Goal: Task Accomplishment & Management: Use online tool/utility

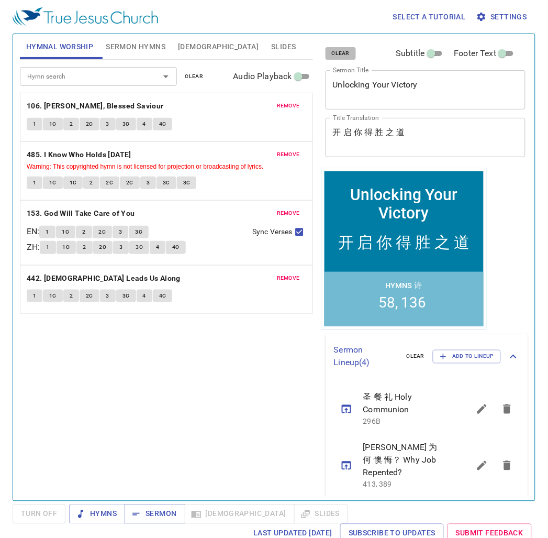
click at [334, 50] on span "clear" at bounding box center [341, 53] width 18 height 9
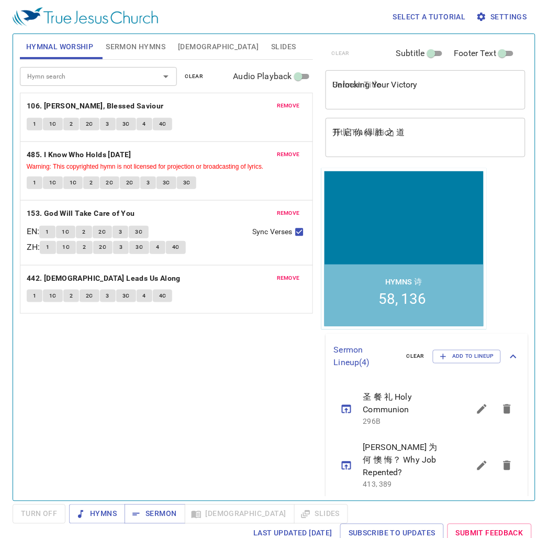
click at [201, 74] on span "clear" at bounding box center [194, 76] width 18 height 9
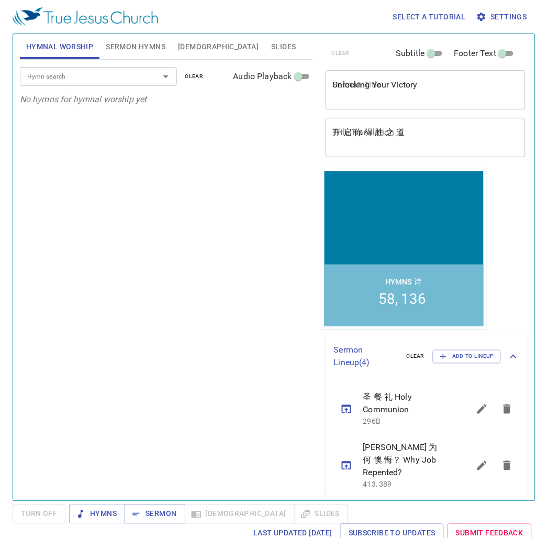
click at [144, 81] on div "Hymn search" at bounding box center [98, 76] width 157 height 18
type input "3"
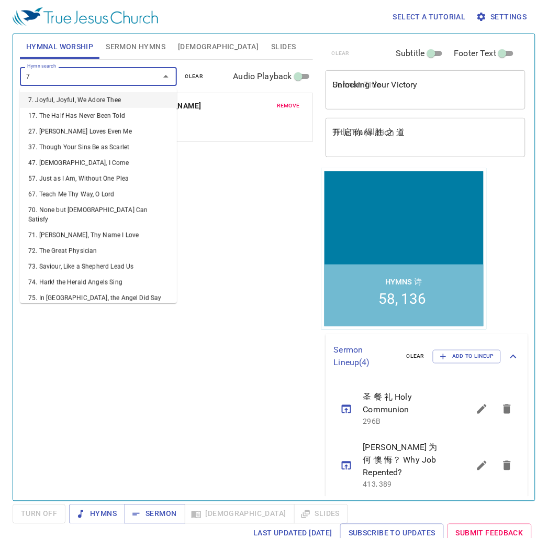
type input "76"
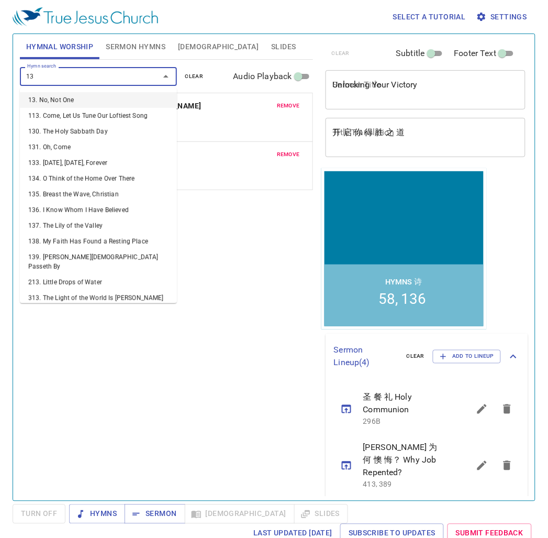
type input "133"
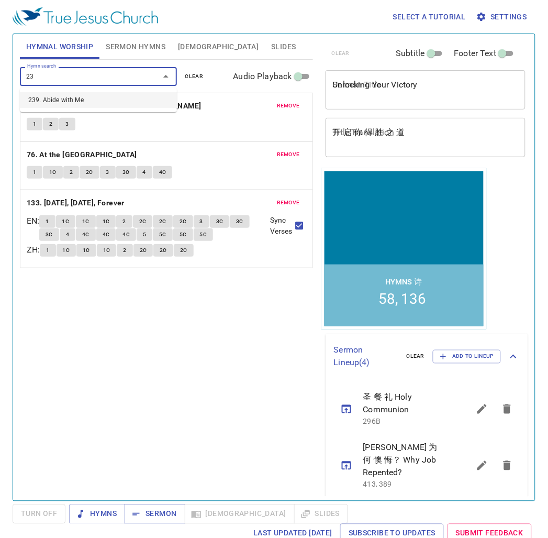
type input "239"
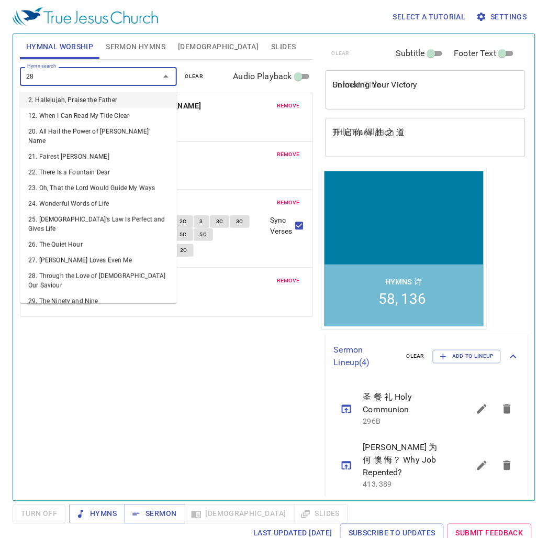
type input "288"
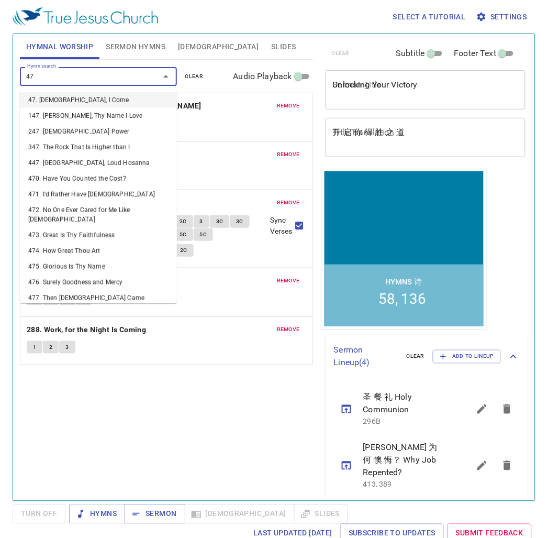
type input "470"
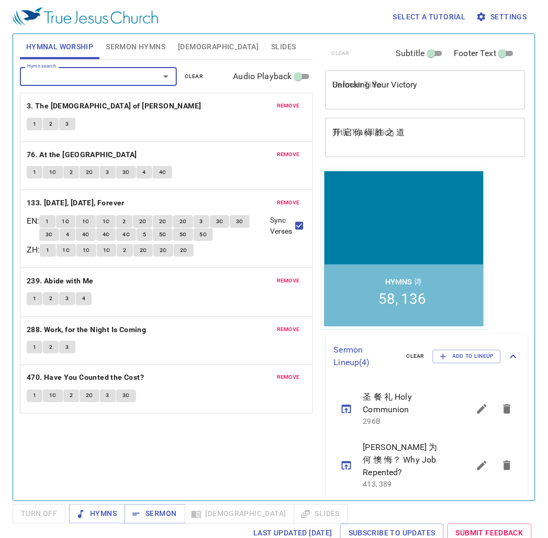
click at [145, 464] on div "Hymn search Hymn search clear Audio Playback remove 3. The God of Abraham Prais…" at bounding box center [166, 276] width 293 height 432
click at [137, 48] on span "Sermon Hymns" at bounding box center [136, 46] width 60 height 13
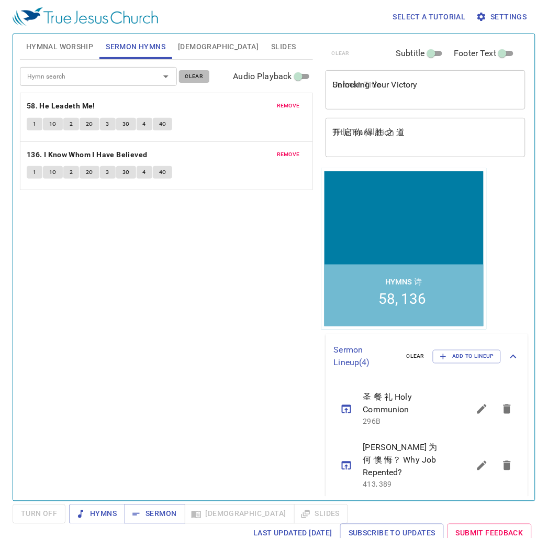
drag, startPoint x: 200, startPoint y: 80, endPoint x: 186, endPoint y: 65, distance: 20.8
click at [200, 80] on span "clear" at bounding box center [194, 76] width 18 height 9
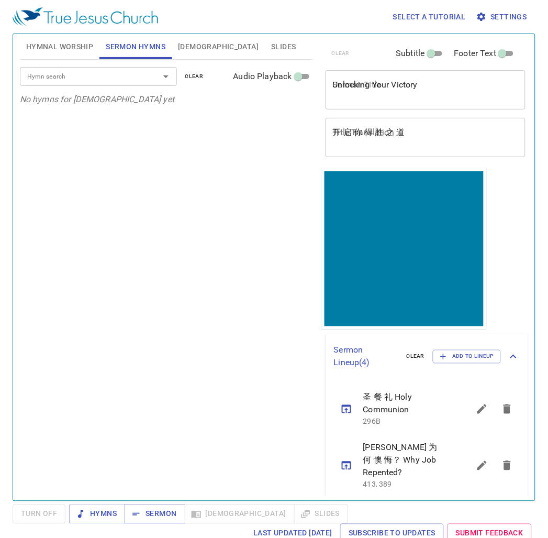
click at [184, 48] on span "[DEMOGRAPHIC_DATA]" at bounding box center [218, 46] width 81 height 13
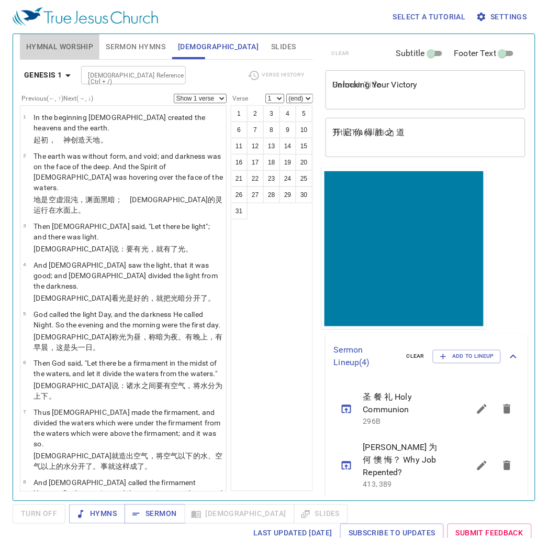
click at [75, 55] on button "Hymnal Worship" at bounding box center [60, 46] width 80 height 25
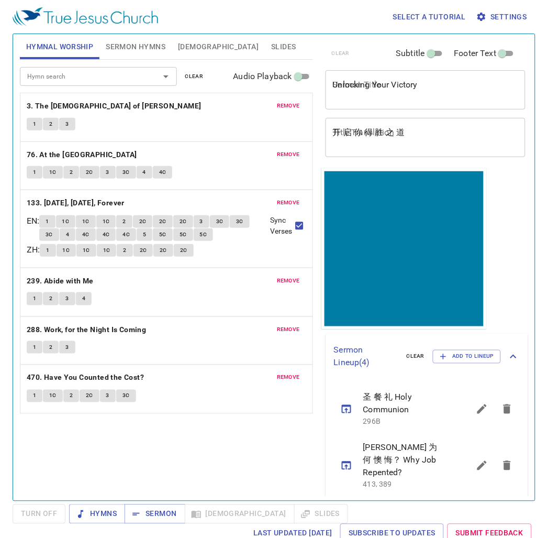
click at [111, 437] on div "Hymn search Hymn search clear Audio Playback remove 3. The God of Abraham Prais…" at bounding box center [166, 276] width 293 height 432
click at [117, 468] on div "Hymn search Hymn search clear Audio Playback remove 3. The God of Abraham Prais…" at bounding box center [166, 276] width 293 height 432
click at [98, 513] on span "Hymns" at bounding box center [97, 514] width 39 height 13
click at [168, 443] on div "Hymn search Hymn search clear Audio Playback remove 3. The God of Abraham Prais…" at bounding box center [166, 276] width 293 height 432
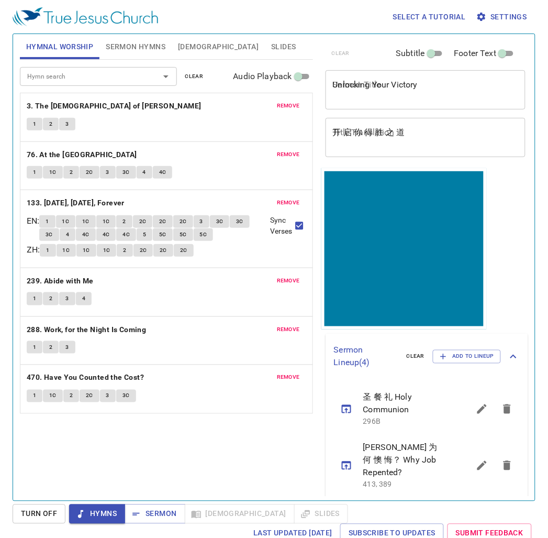
click at [168, 443] on div "Hymn search Hymn search clear Audio Playback remove 3. The God of Abraham Prais…" at bounding box center [166, 276] width 293 height 432
click at [403, 84] on textarea "Unlocking Your Victory" at bounding box center [426, 90] width 186 height 20
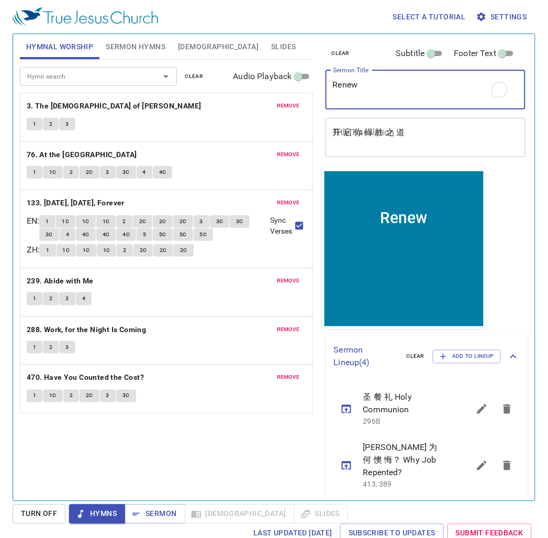
type textarea "Renew"
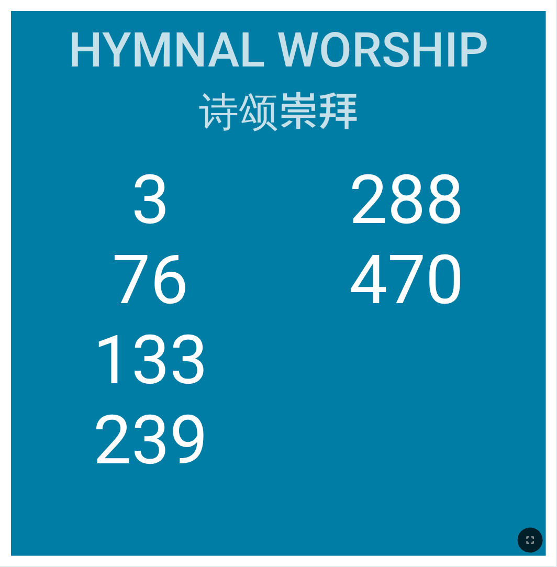
click at [465, 372] on ol "3 76 133 239 288 470" at bounding box center [279, 347] width 513 height 374
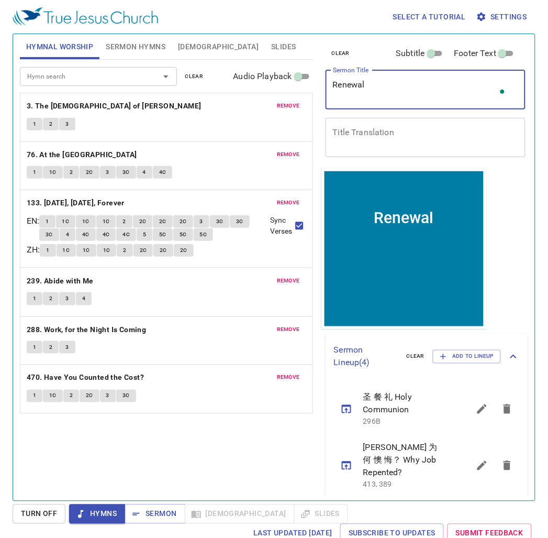
type textarea "Renewal"
